Goal: Task Accomplishment & Management: Manage account settings

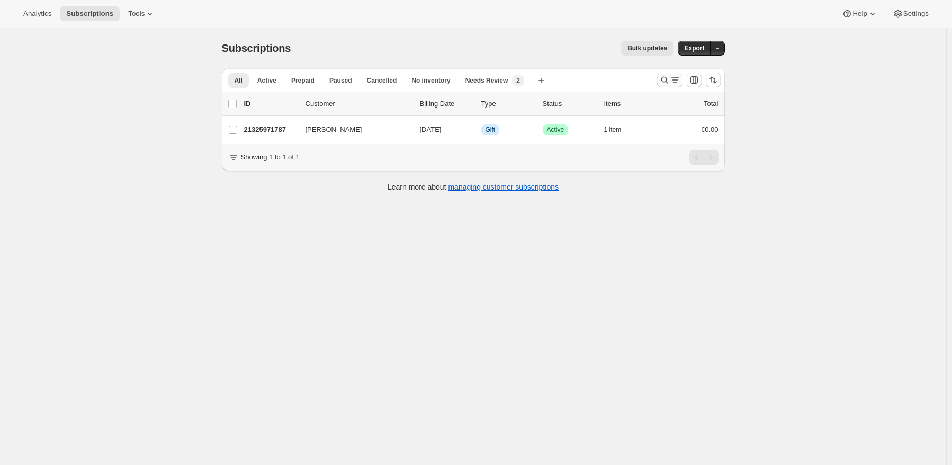
click at [667, 78] on icon "Search and filter results" at bounding box center [664, 80] width 11 height 11
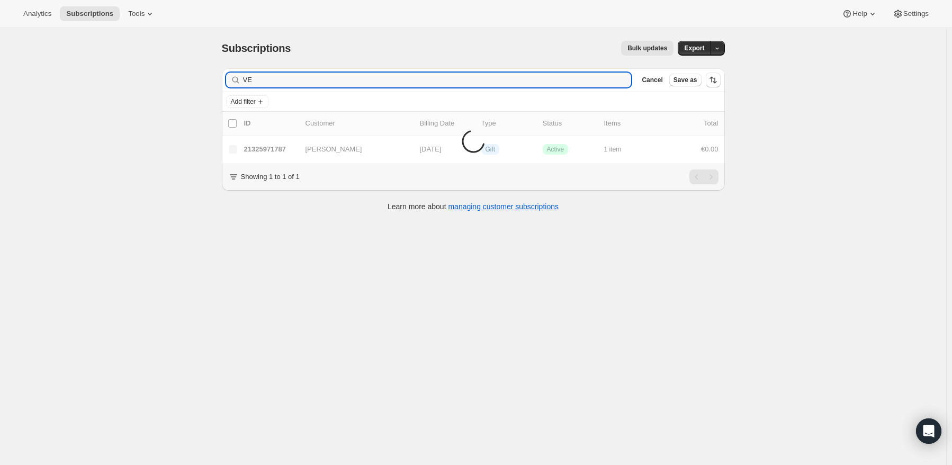
type input "V"
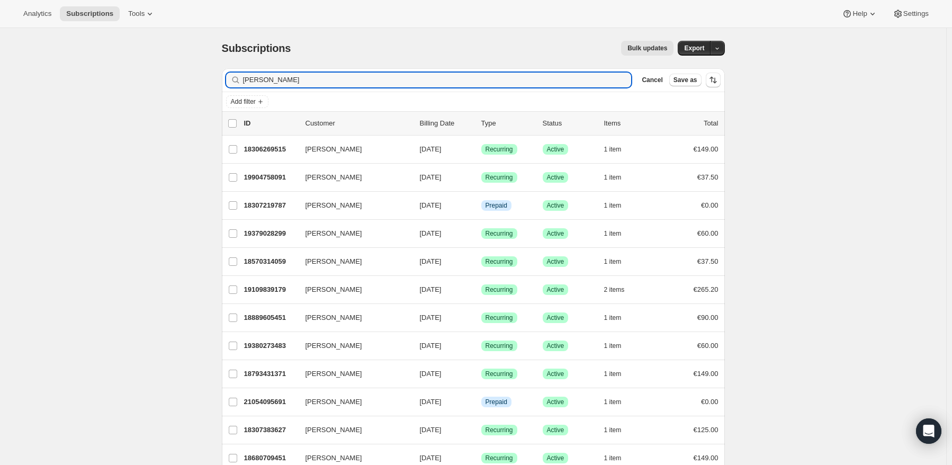
type input "[PERSON_NAME]"
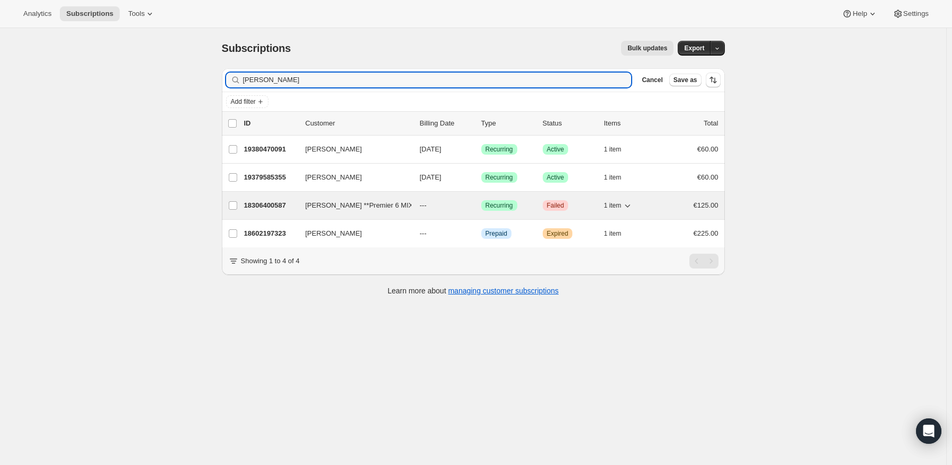
click at [267, 207] on p "18306400587" at bounding box center [270, 205] width 53 height 11
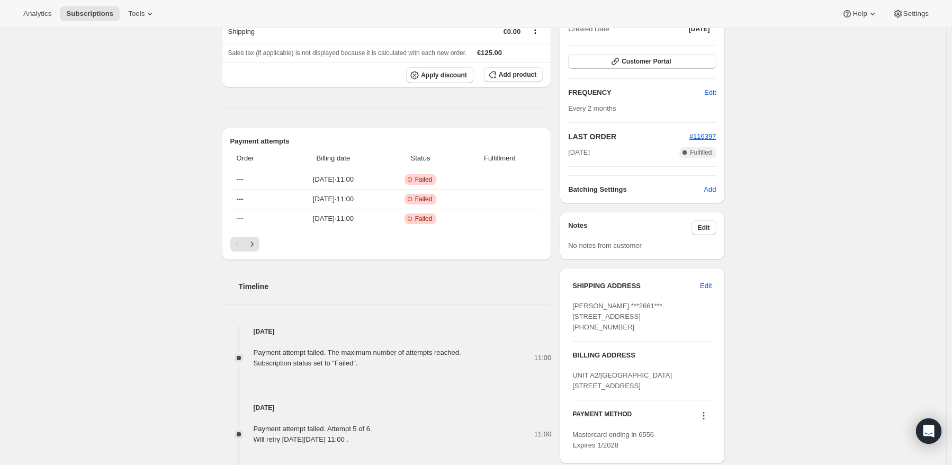
scroll to position [371, 0]
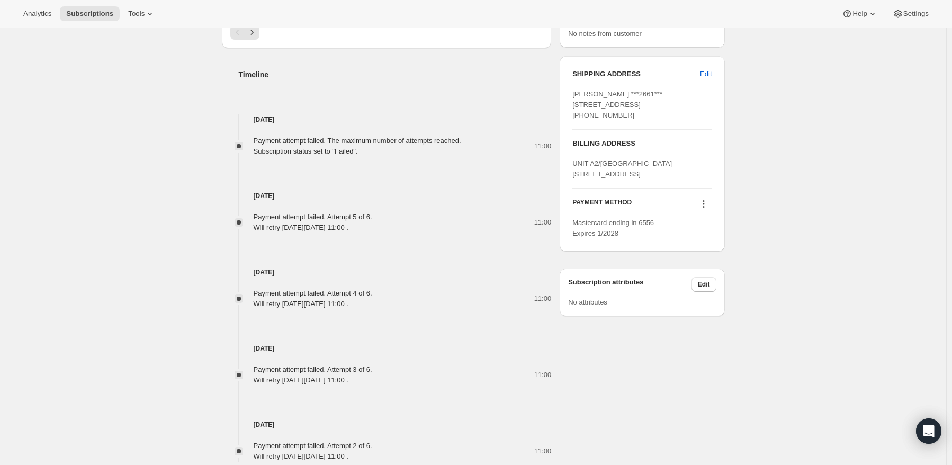
click at [701, 209] on icon at bounding box center [703, 204] width 11 height 11
click at [700, 326] on span "Add credit card" at bounding box center [692, 322] width 46 height 8
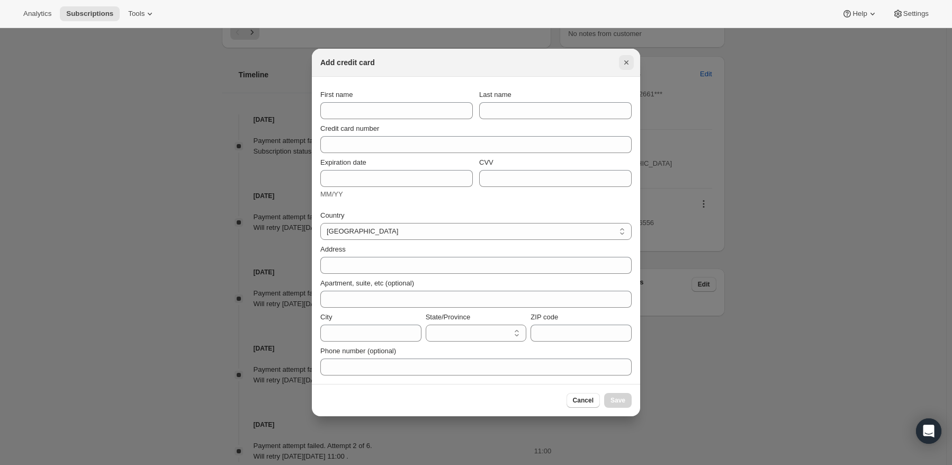
click at [624, 62] on icon "Close" at bounding box center [626, 62] width 11 height 11
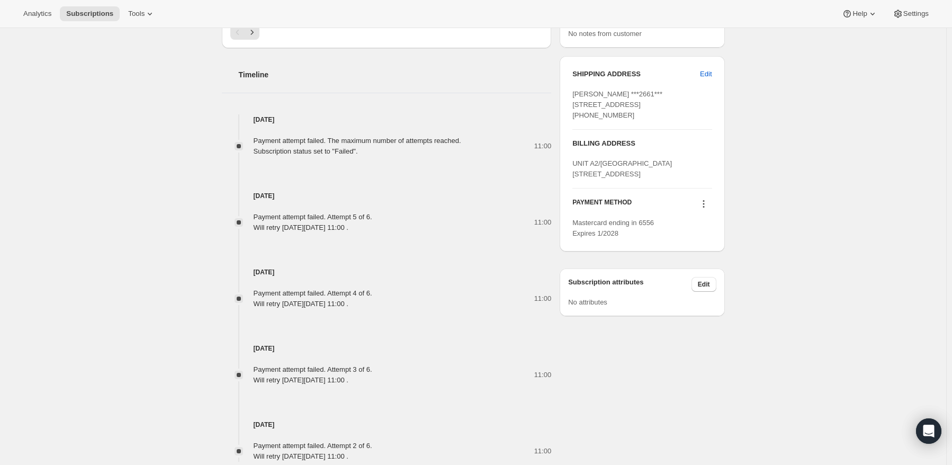
click at [704, 205] on icon at bounding box center [704, 204] width 2 height 2
click at [820, 244] on div "Subscription #18306400587. This page is ready Subscription #18306400587 Success…" at bounding box center [473, 91] width 946 height 869
